Goal: Transaction & Acquisition: Purchase product/service

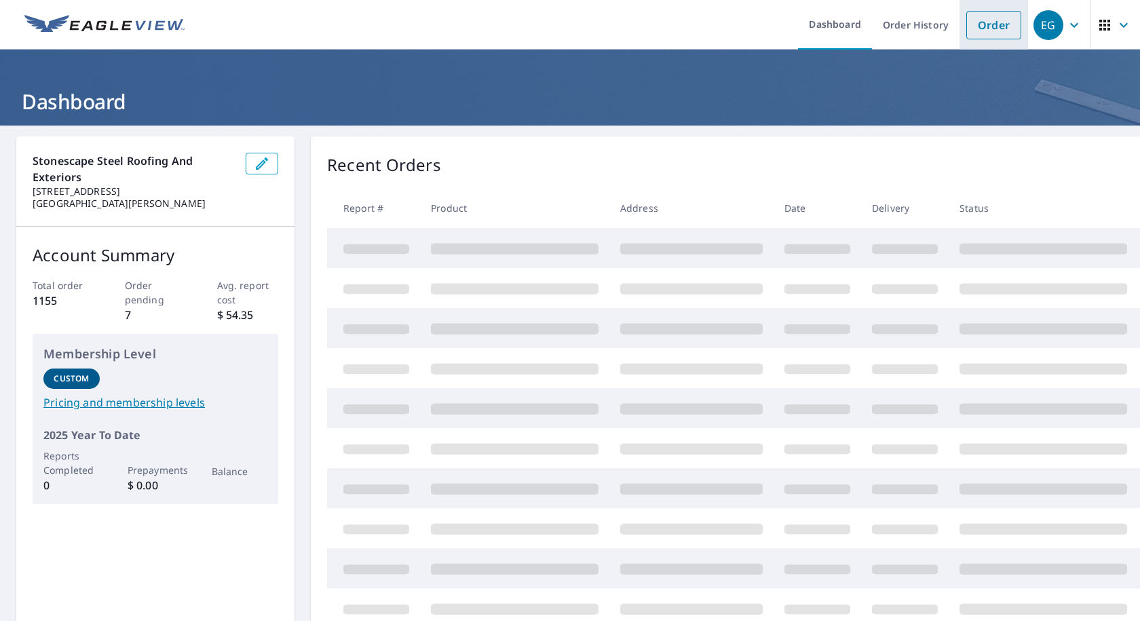
click at [973, 24] on link "Order" at bounding box center [994, 25] width 55 height 29
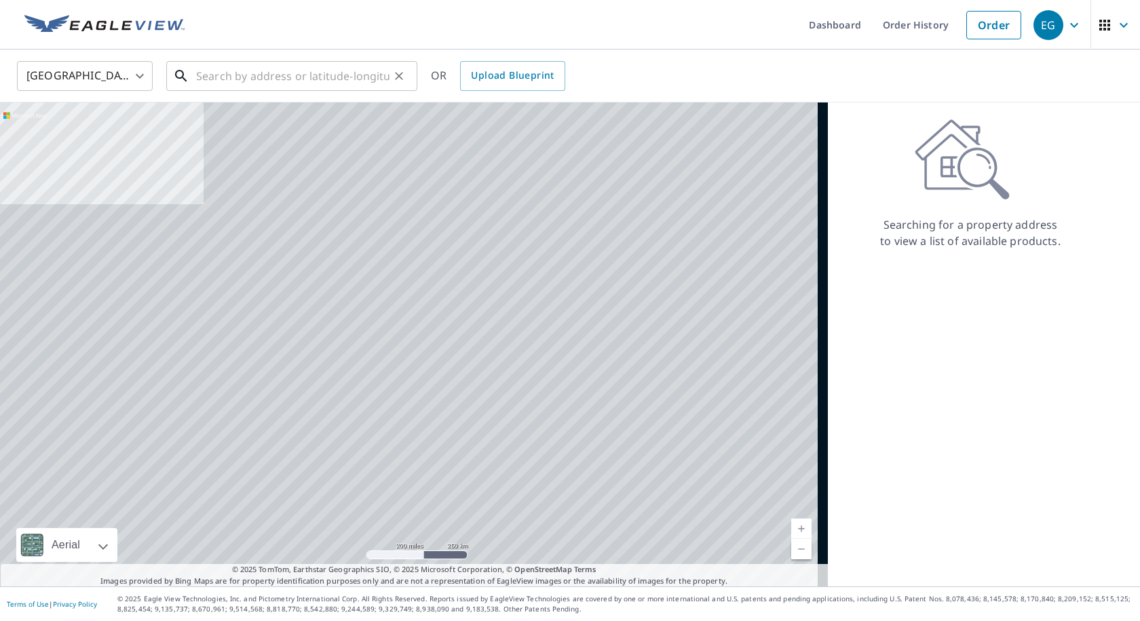
click at [247, 83] on input "text" at bounding box center [292, 76] width 193 height 38
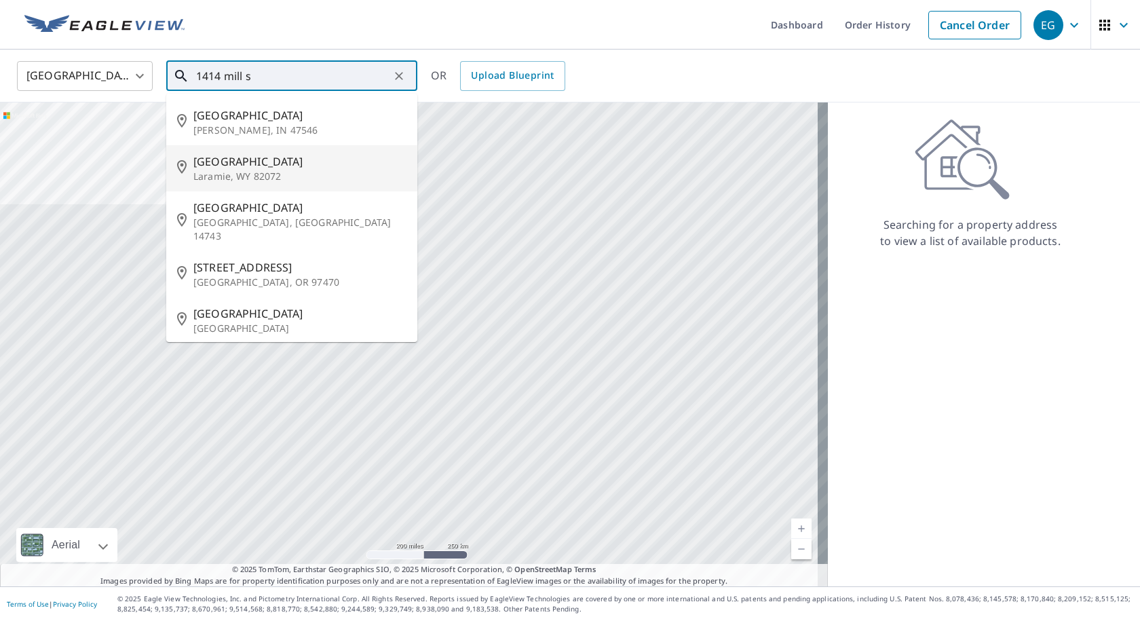
click at [240, 177] on p "Laramie, WY 82072" at bounding box center [299, 177] width 213 height 14
type input "[GEOGRAPHIC_DATA]"
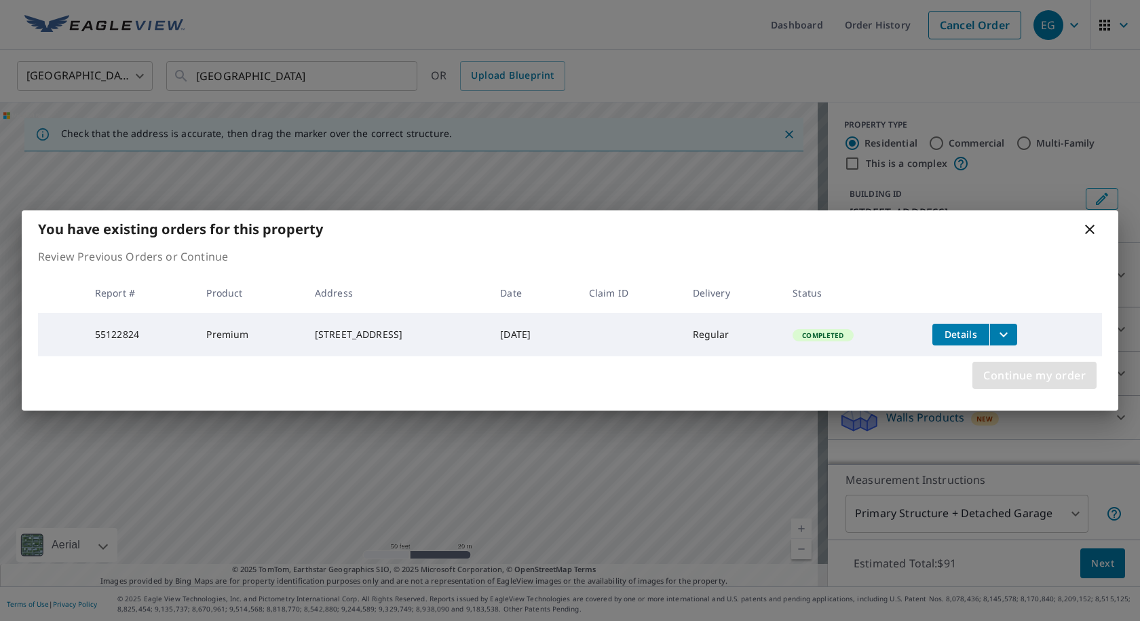
click at [1028, 372] on span "Continue my order" at bounding box center [1034, 375] width 102 height 19
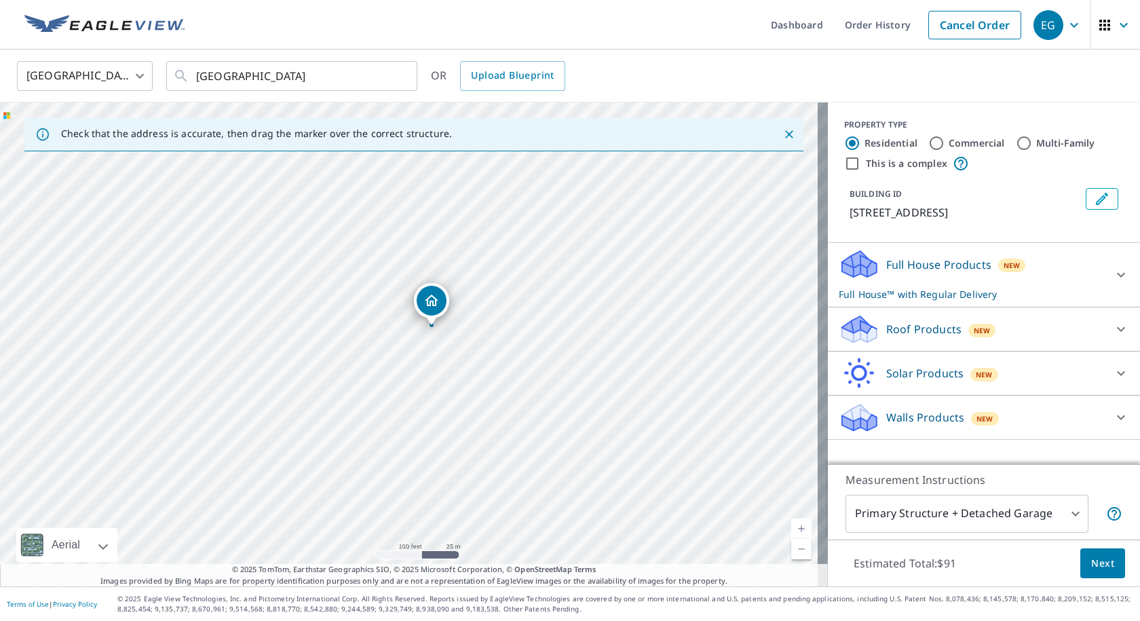
click at [936, 339] on div "Roof Products New" at bounding box center [972, 330] width 266 height 32
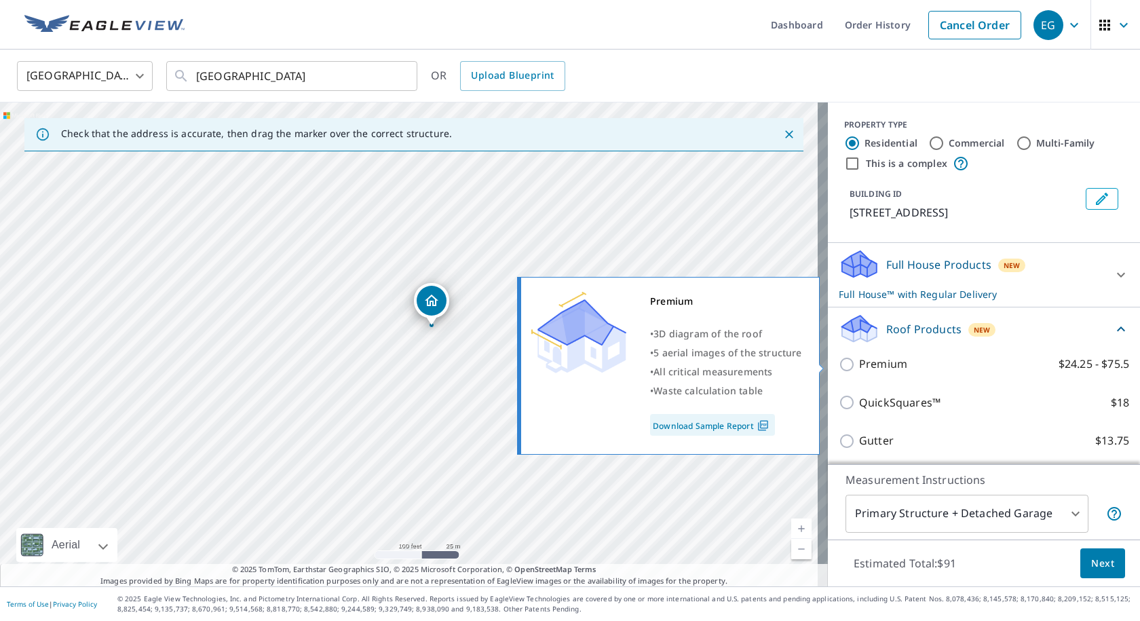
click at [878, 371] on p "Premium" at bounding box center [883, 364] width 48 height 17
click at [859, 371] on input "Premium $24.25 - $75.5" at bounding box center [849, 364] width 20 height 16
checkbox input "true"
checkbox input "false"
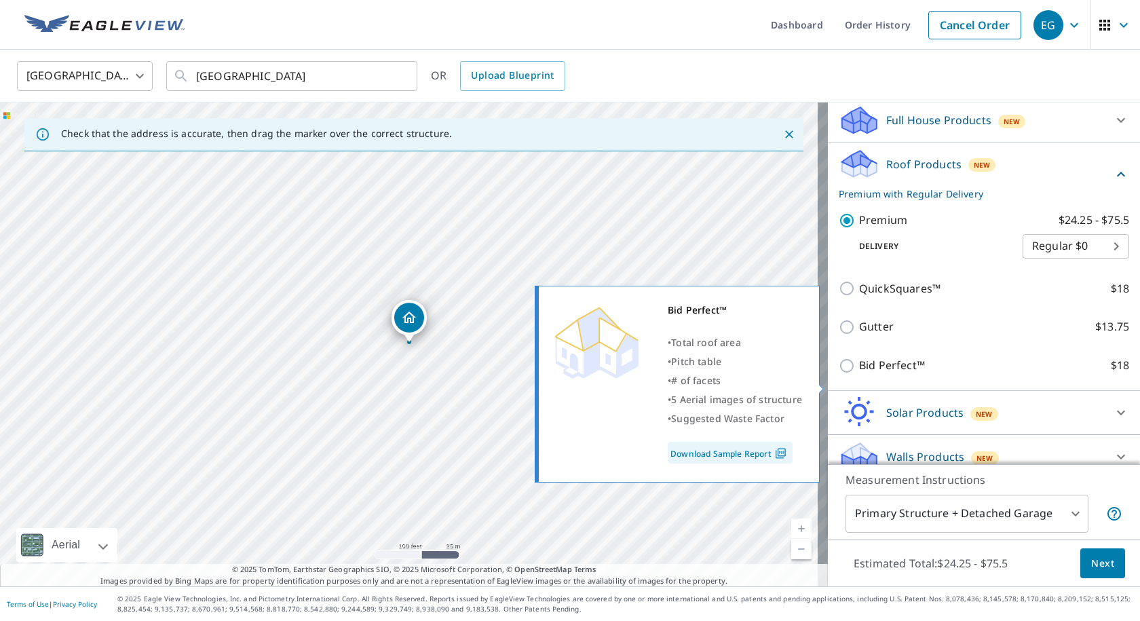
scroll to position [160, 0]
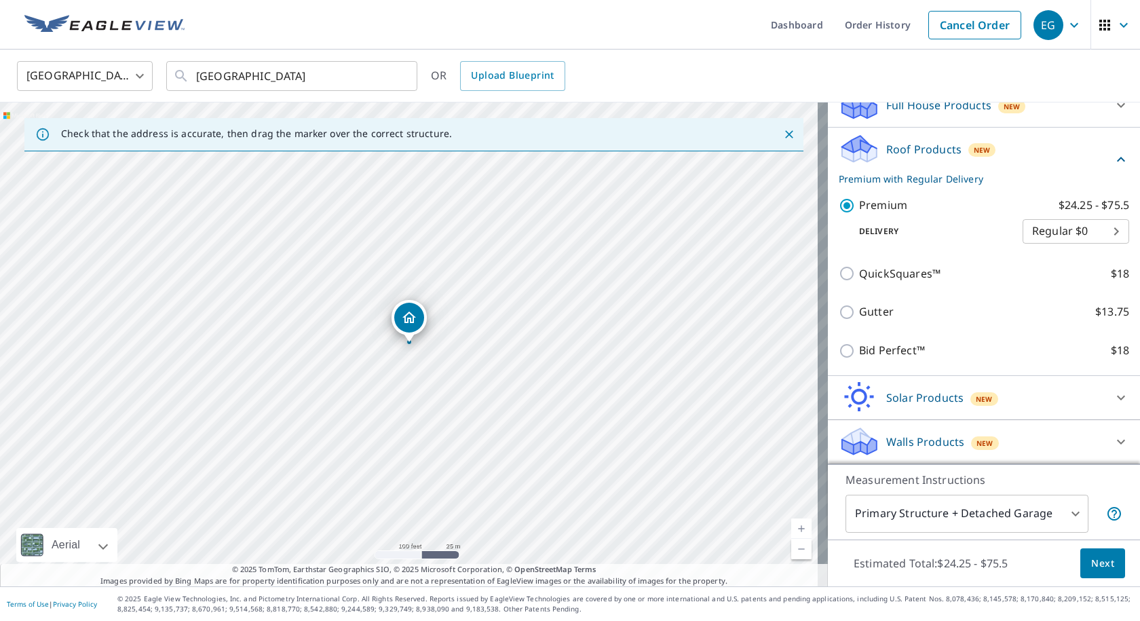
click at [1092, 563] on span "Next" at bounding box center [1102, 563] width 23 height 17
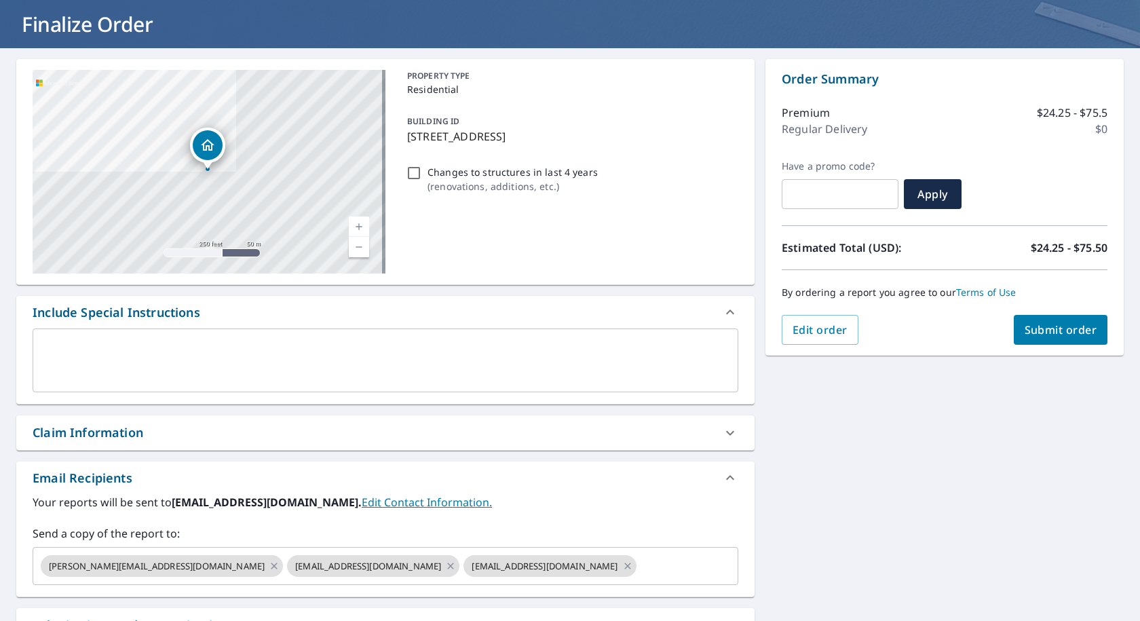
scroll to position [45, 0]
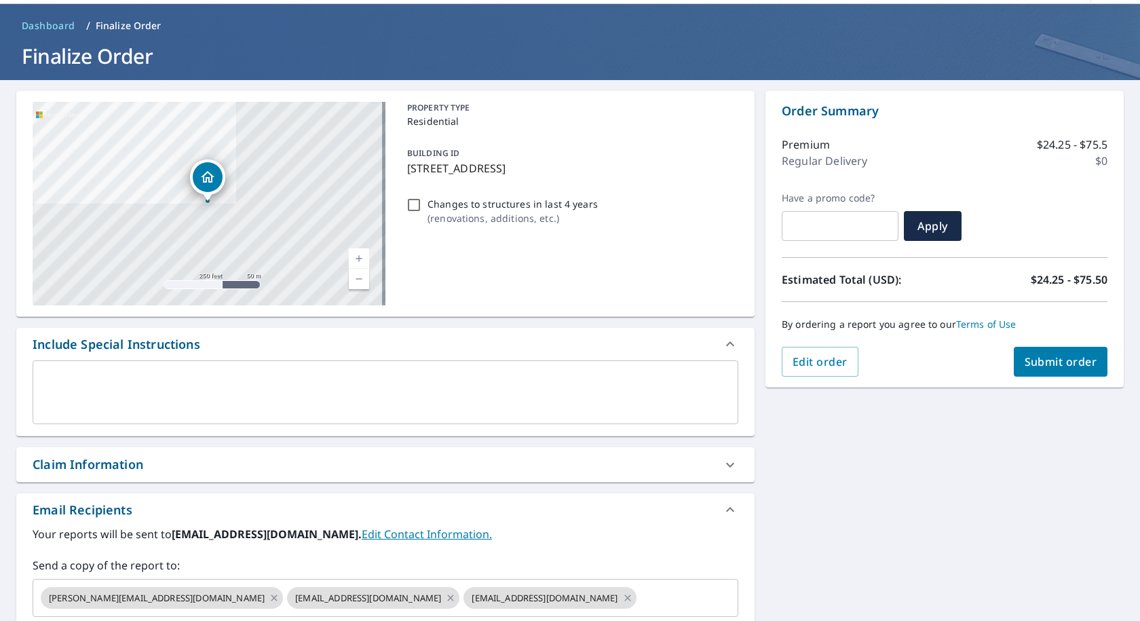
click at [1045, 362] on span "Submit order" at bounding box center [1061, 361] width 73 height 15
